Goal: Check status: Check status

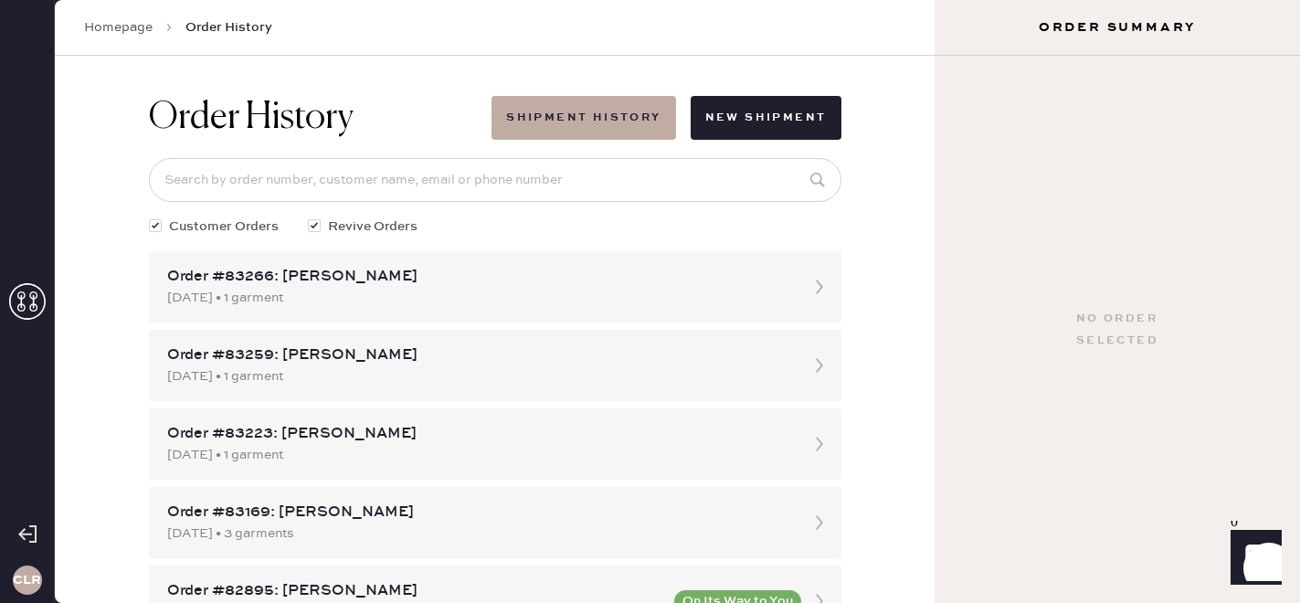
click at [30, 306] on use at bounding box center [27, 301] width 37 height 37
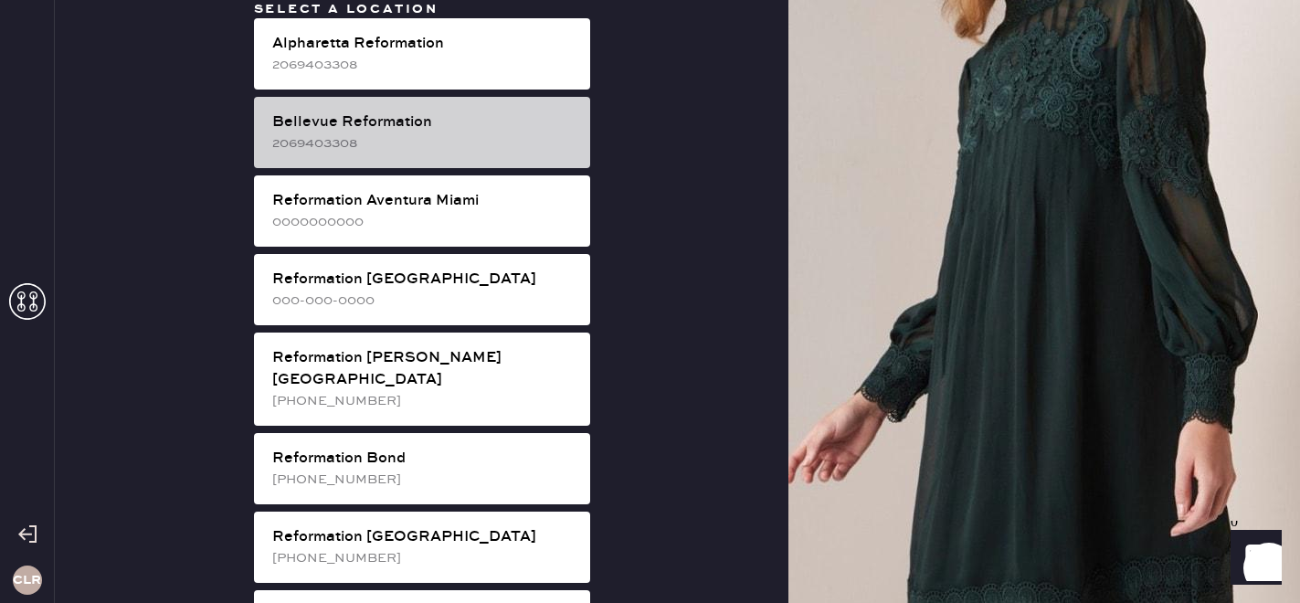
click at [452, 137] on div "2069403308" at bounding box center [423, 143] width 303 height 20
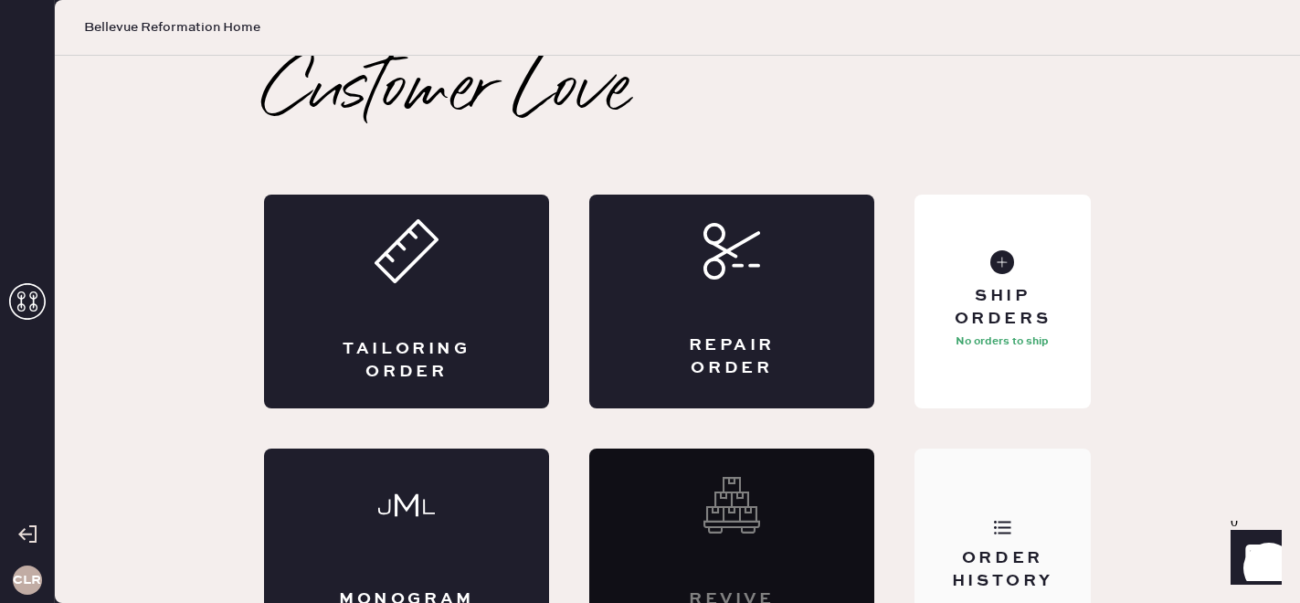
click at [1006, 500] on div "Order History" at bounding box center [1002, 555] width 176 height 214
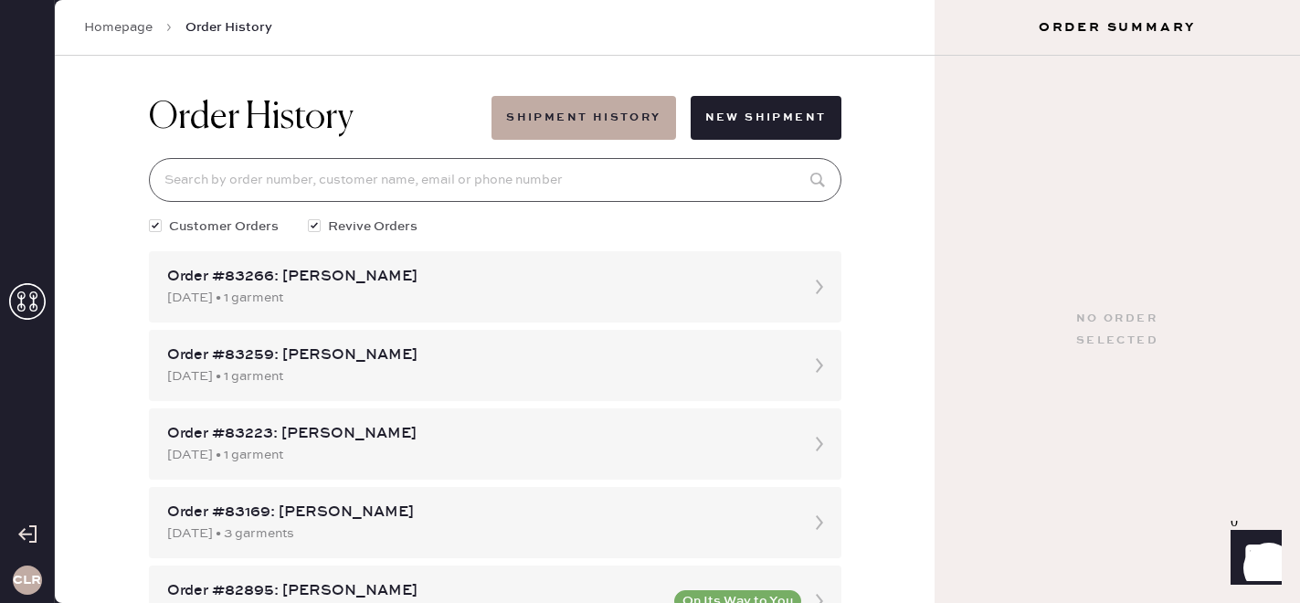
click at [375, 172] on input at bounding box center [495, 180] width 692 height 44
paste input "1312130OLO024"
type input "1312130OLO024"
click at [421, 178] on input at bounding box center [495, 180] width 692 height 44
paste input "[EMAIL_ADDRESS][DOMAIN_NAME]"
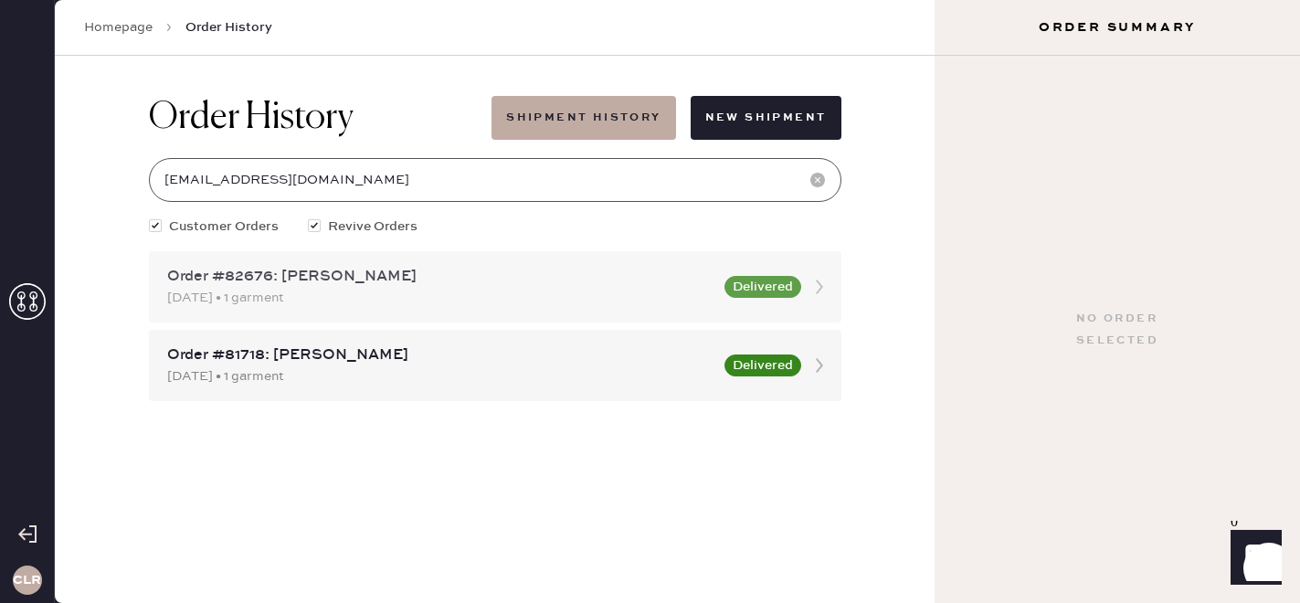
type input "[EMAIL_ADDRESS][DOMAIN_NAME]"
click at [456, 288] on div "[DATE] • 1 garment" at bounding box center [440, 298] width 546 height 20
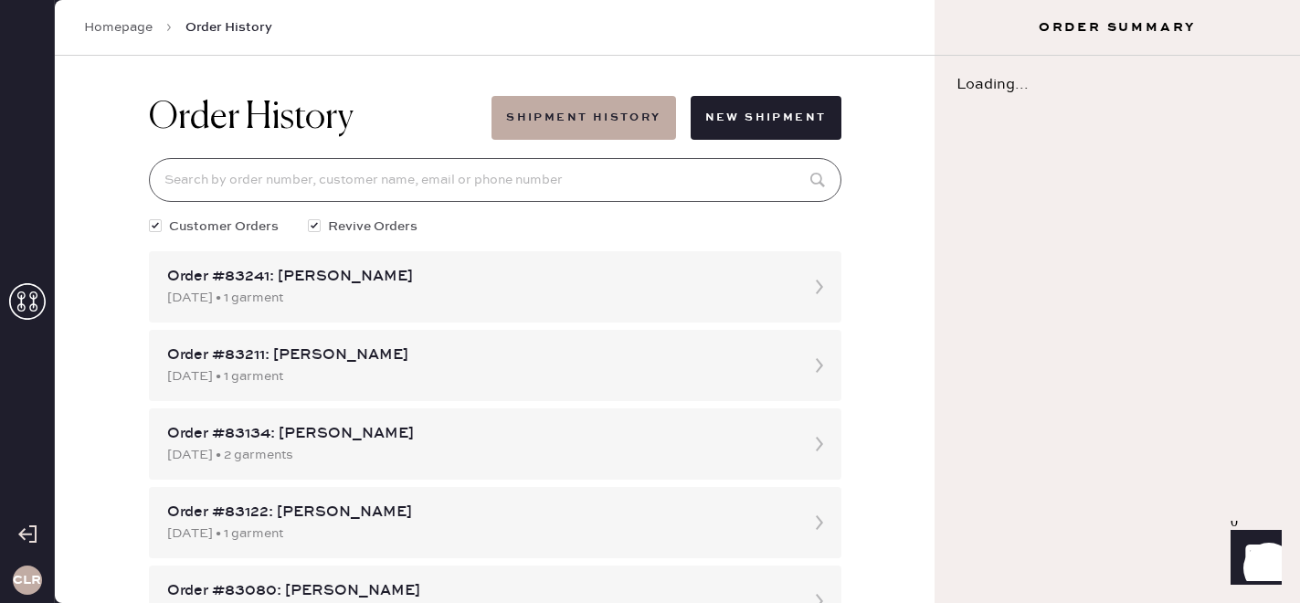
click at [535, 180] on input at bounding box center [495, 180] width 692 height 44
paste input "[EMAIL_ADDRESS][DOMAIN_NAME]"
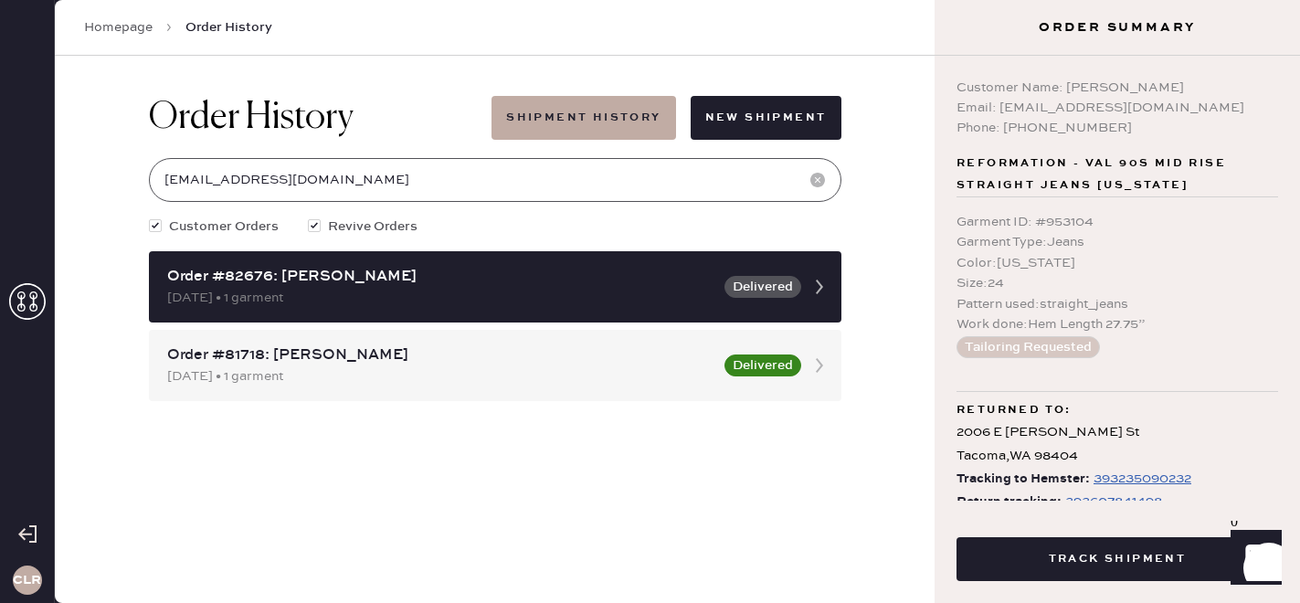
scroll to position [42, 0]
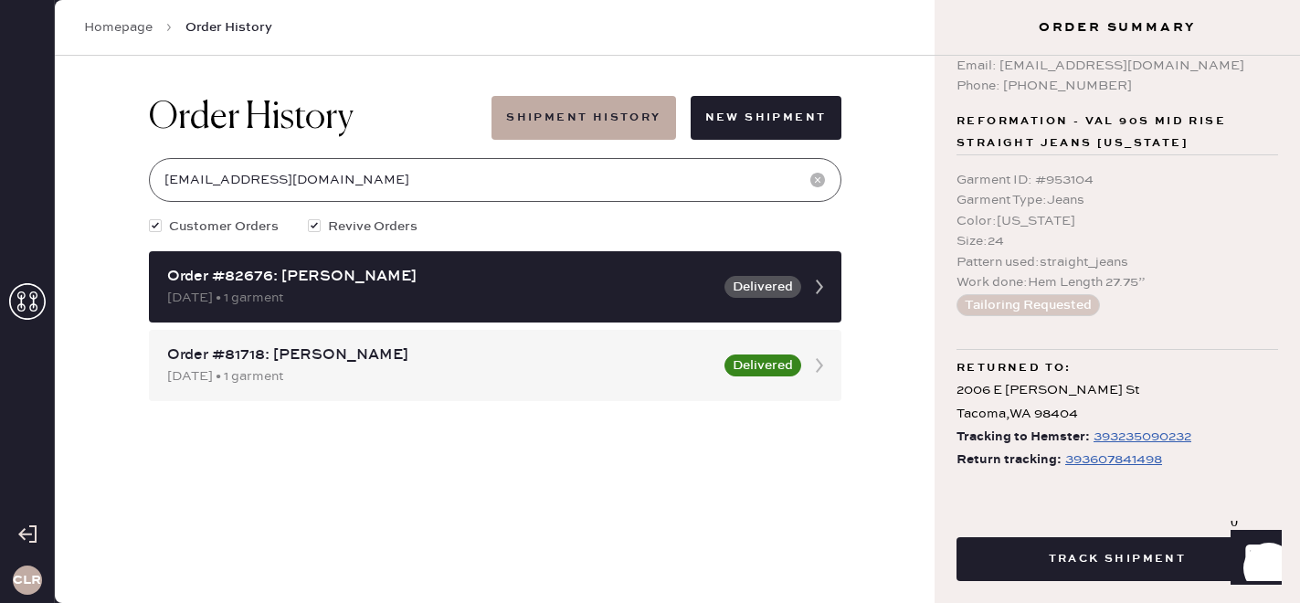
type input "[EMAIL_ADDRESS][DOMAIN_NAME]"
click at [26, 286] on icon at bounding box center [27, 301] width 37 height 37
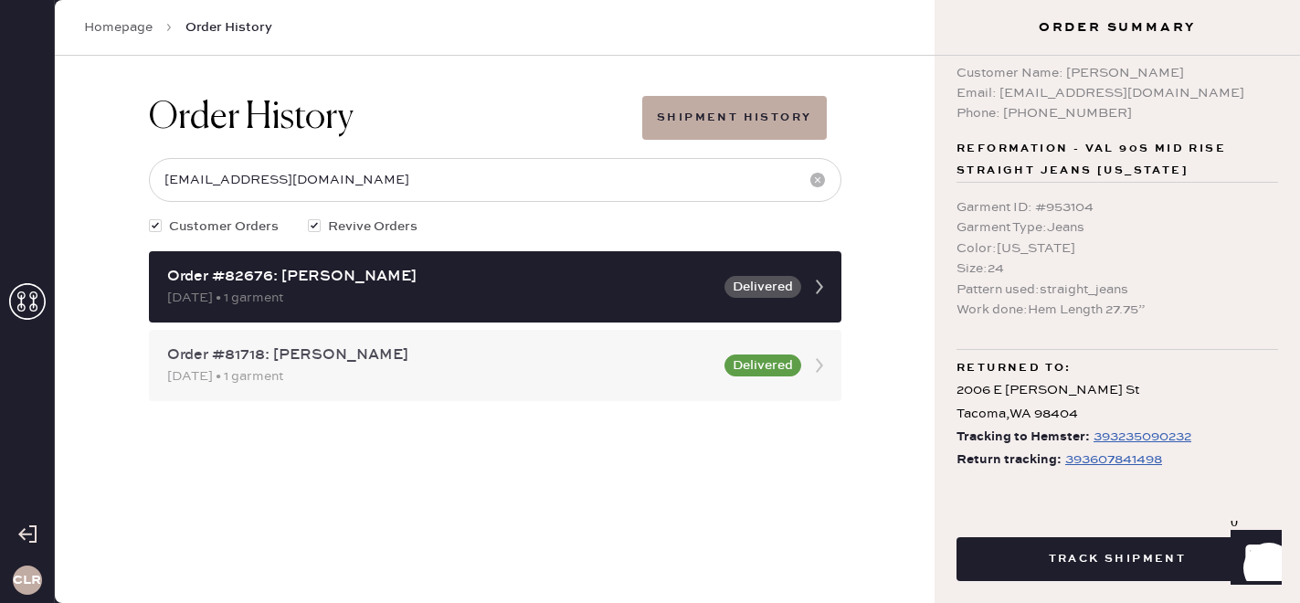
scroll to position [15, 0]
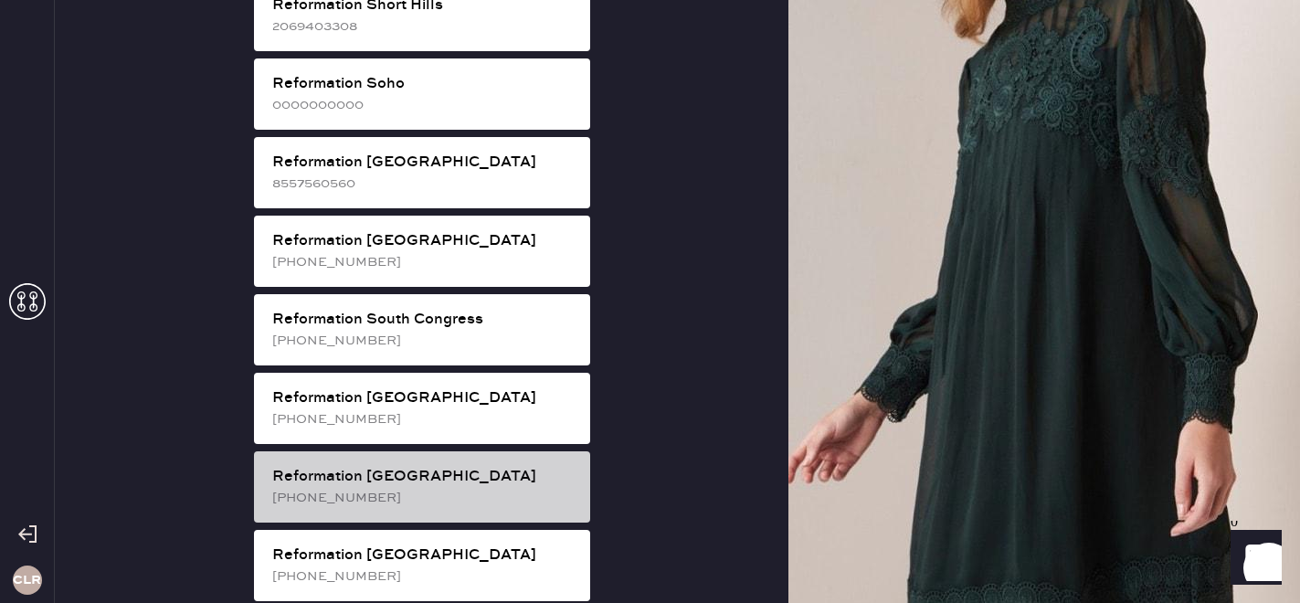
scroll to position [3348, 0]
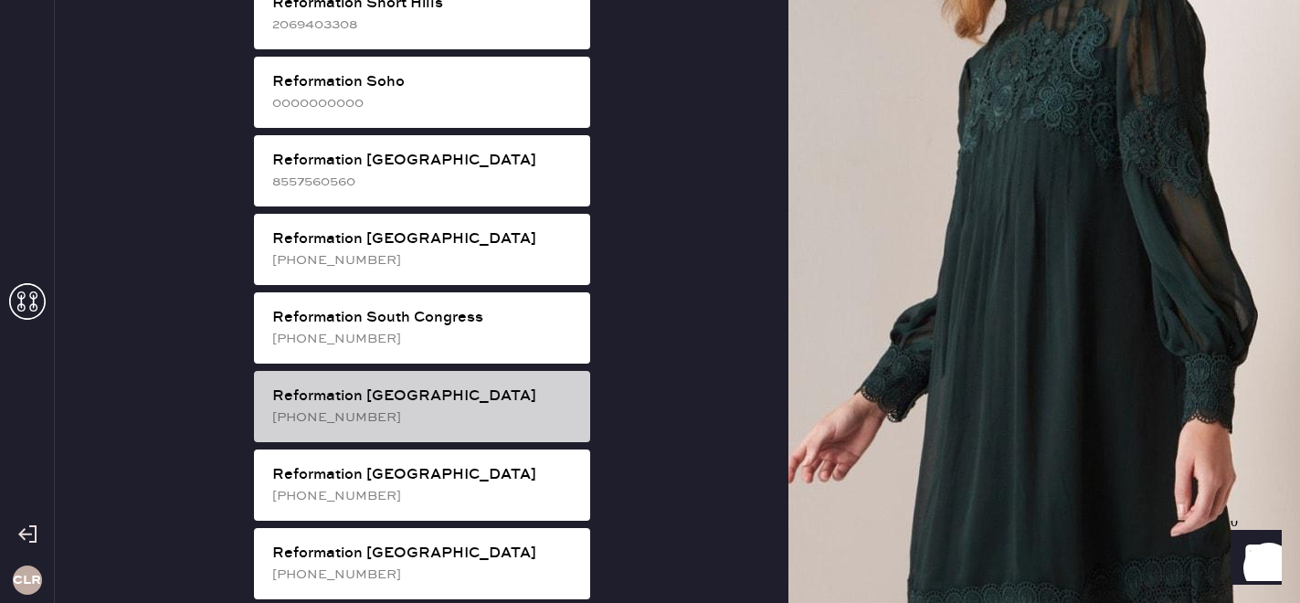
click at [372, 407] on div "[PHONE_NUMBER]" at bounding box center [423, 417] width 303 height 20
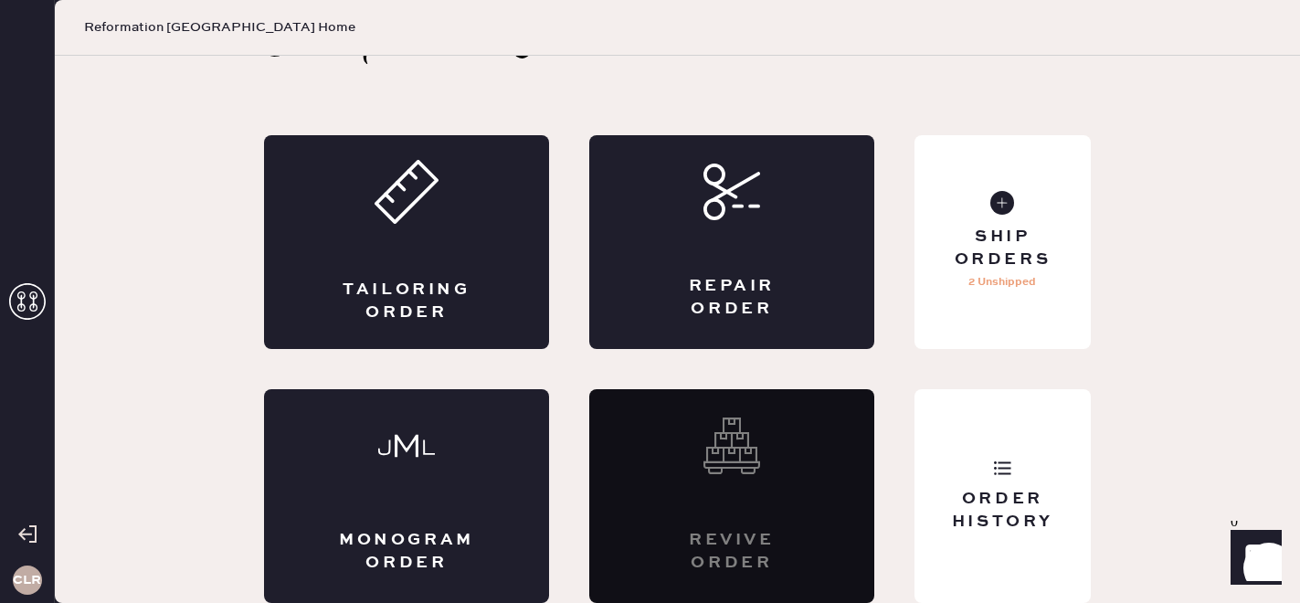
scroll to position [59, 0]
click at [1022, 521] on div "Order History" at bounding box center [1002, 511] width 147 height 46
